Goal: Transaction & Acquisition: Register for event/course

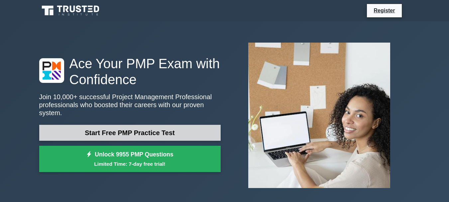
click at [148, 131] on link "Start Free PMP Practice Test" at bounding box center [130, 133] width 182 height 16
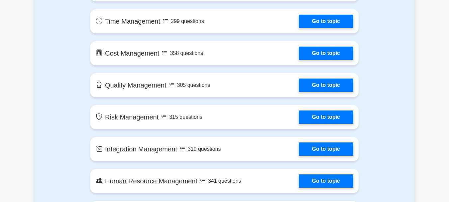
scroll to position [426, 0]
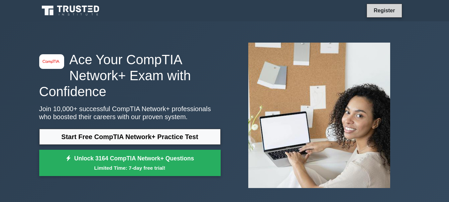
click at [390, 11] on link "Register" at bounding box center [384, 10] width 29 height 8
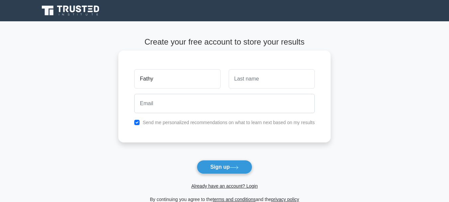
type input "Fathy"
click at [259, 80] on input "text" at bounding box center [272, 78] width 86 height 19
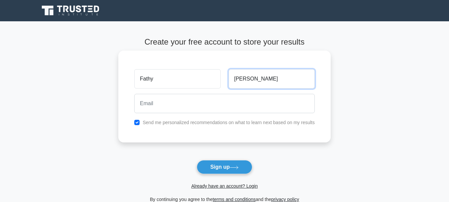
type input "mohamed"
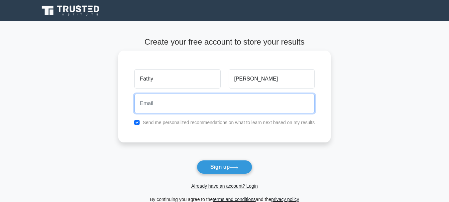
click at [197, 102] on input "email" at bounding box center [224, 103] width 181 height 19
type input "0"
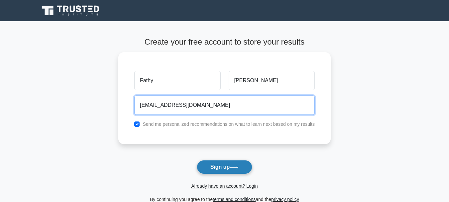
type input "fathyelfawakhry298@gmail.com"
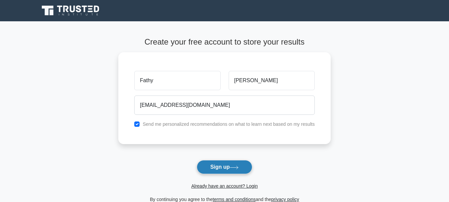
click at [215, 166] on button "Sign up" at bounding box center [225, 167] width 56 height 14
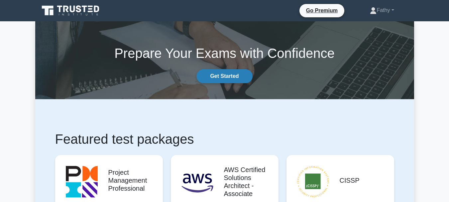
click at [237, 74] on link "Get Started" at bounding box center [225, 76] width 56 height 14
